Goal: Manage account settings

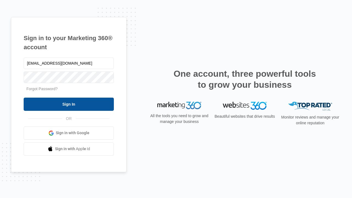
click at [69, 104] on input "Sign In" at bounding box center [69, 104] width 90 height 13
